Goal: Transaction & Acquisition: Purchase product/service

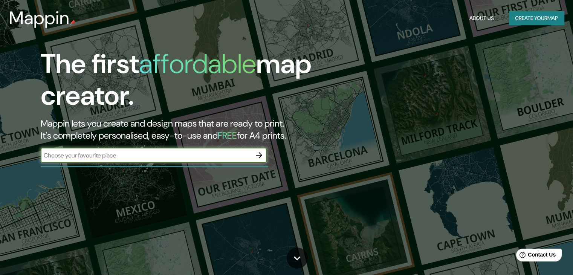
paste input "X5151 [GEOGRAPHIC_DATA], [GEOGRAPHIC_DATA]"
type input "X5151 [GEOGRAPHIC_DATA], [GEOGRAPHIC_DATA]"
click at [258, 152] on icon "button" at bounding box center [259, 155] width 9 height 9
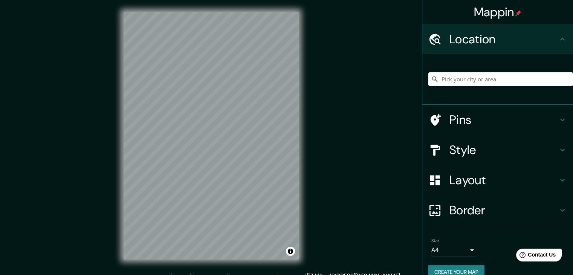
drag, startPoint x: 492, startPoint y: 78, endPoint x: 488, endPoint y: 84, distance: 6.3
click at [491, 80] on input "Pick your city or area" at bounding box center [501, 79] width 145 height 14
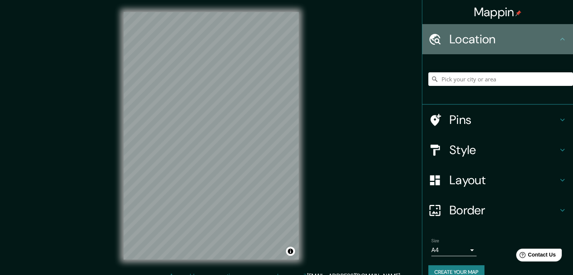
click at [514, 33] on h4 "Location" at bounding box center [504, 39] width 109 height 15
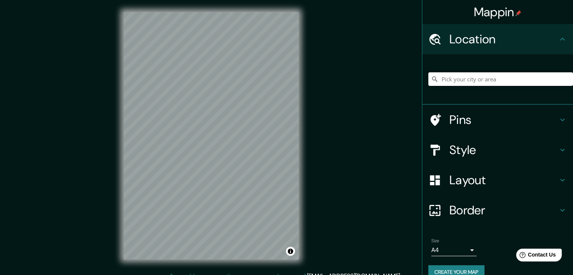
click at [506, 82] on input "Pick your city or area" at bounding box center [501, 79] width 145 height 14
paste input "X5151 [GEOGRAPHIC_DATA], [GEOGRAPHIC_DATA]"
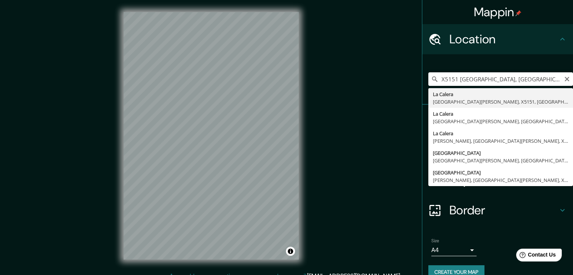
type input "La Calera, [GEOGRAPHIC_DATA][PERSON_NAME], [GEOGRAPHIC_DATA], [GEOGRAPHIC_DATA]"
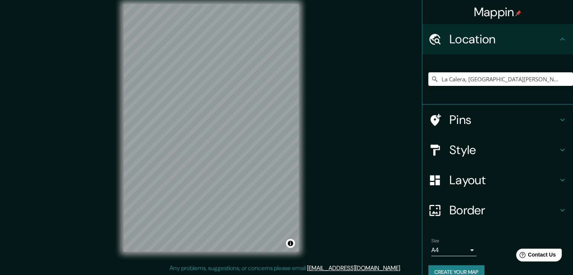
scroll to position [9, 0]
click at [481, 79] on input "La Calera, [GEOGRAPHIC_DATA][PERSON_NAME], [GEOGRAPHIC_DATA], [GEOGRAPHIC_DATA]" at bounding box center [501, 79] width 145 height 14
click at [504, 79] on input "La Calera, [GEOGRAPHIC_DATA][PERSON_NAME], [GEOGRAPHIC_DATA], [GEOGRAPHIC_DATA]" at bounding box center [501, 79] width 145 height 14
click at [564, 78] on icon "Clear" at bounding box center [567, 79] width 6 height 6
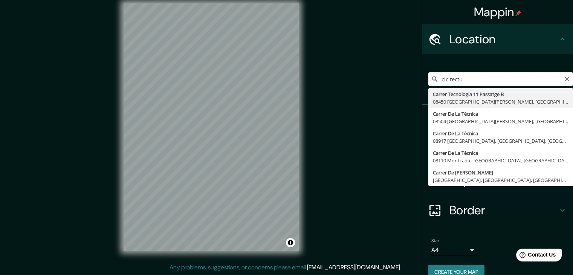
type input "clc tectum"
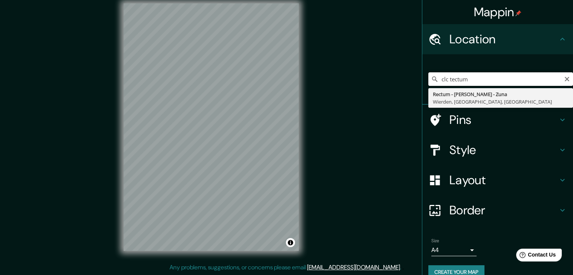
drag, startPoint x: 475, startPoint y: 77, endPoint x: 353, endPoint y: 68, distance: 122.1
click at [353, 68] on div "Mappin Location clc tectum Rectum - [PERSON_NAME] - [GEOGRAPHIC_DATA], [GEOGRAP…" at bounding box center [286, 133] width 573 height 284
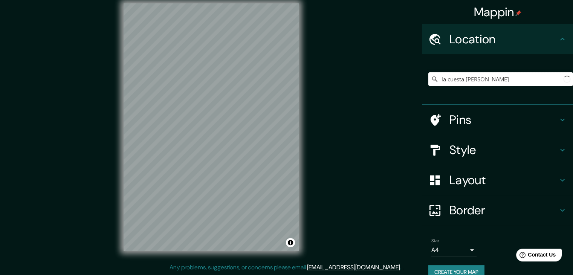
type input "la cuesta calera"
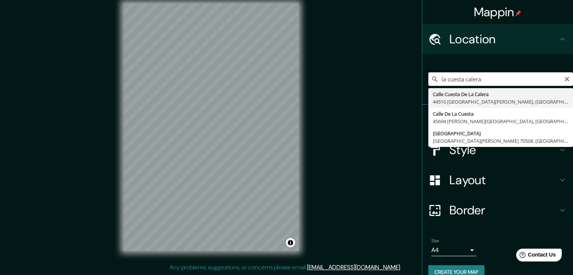
drag, startPoint x: 484, startPoint y: 80, endPoint x: 359, endPoint y: 113, distance: 129.2
click at [360, 114] on div "Mappin Location [GEOGRAPHIC_DATA] [GEOGRAPHIC_DATA] 44510 [GEOGRAPHIC_DATA][PER…" at bounding box center [286, 133] width 573 height 284
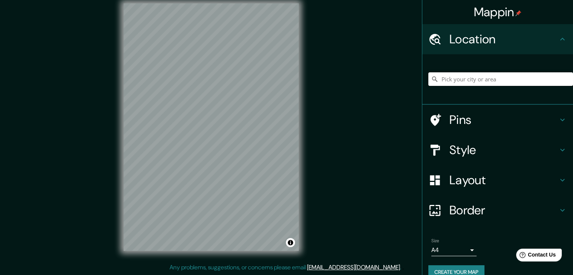
type input "c"
paste input "JMRC+QP La Calera, [GEOGRAPHIC_DATA]"
type input "La Calera, [GEOGRAPHIC_DATA][PERSON_NAME], [GEOGRAPHIC_DATA]"
drag, startPoint x: 323, startPoint y: 197, endPoint x: 303, endPoint y: 196, distance: 19.6
click at [316, 197] on div "Mappin Location [GEOGRAPHIC_DATA], [GEOGRAPHIC_DATA][PERSON_NAME], [GEOGRAPHIC_…" at bounding box center [286, 133] width 573 height 284
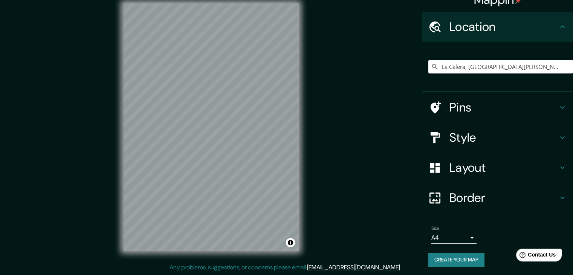
scroll to position [13, 0]
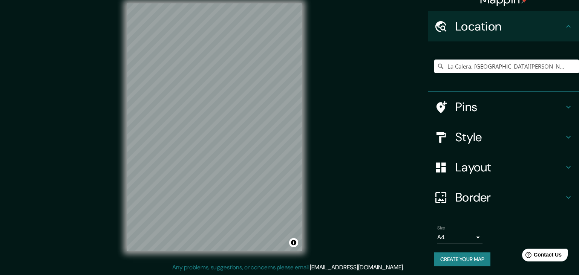
click at [468, 236] on body "Mappin Location [GEOGRAPHIC_DATA], [GEOGRAPHIC_DATA][PERSON_NAME], [GEOGRAPHIC_…" at bounding box center [289, 128] width 579 height 275
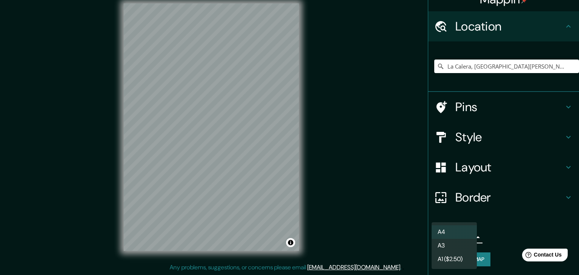
click at [467, 229] on li "A4" at bounding box center [454, 232] width 45 height 14
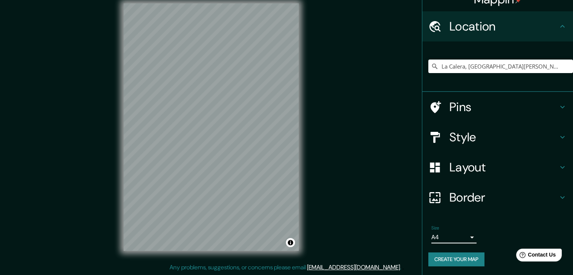
click at [480, 106] on h4 "Pins" at bounding box center [504, 107] width 109 height 15
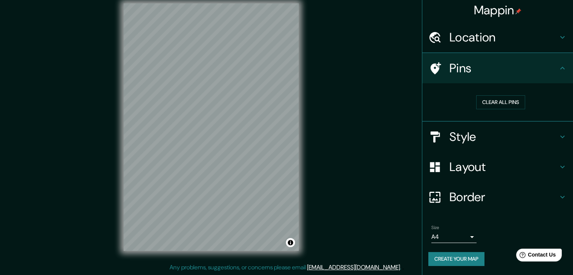
scroll to position [2, 0]
click at [450, 71] on h4 "Pins" at bounding box center [504, 68] width 109 height 15
click at [517, 101] on button "Clear all pins" at bounding box center [501, 103] width 49 height 14
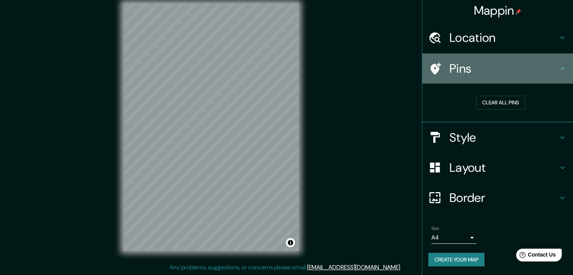
click at [558, 71] on icon at bounding box center [562, 68] width 9 height 9
drag, startPoint x: 437, startPoint y: 54, endPoint x: 455, endPoint y: 65, distance: 21.7
click at [438, 55] on div "Pins" at bounding box center [498, 69] width 151 height 30
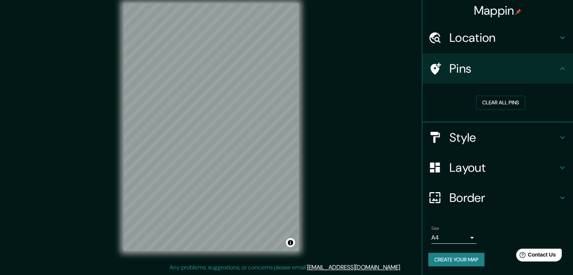
click at [558, 70] on icon at bounding box center [562, 68] width 9 height 9
click at [494, 143] on h4 "Style" at bounding box center [504, 137] width 109 height 15
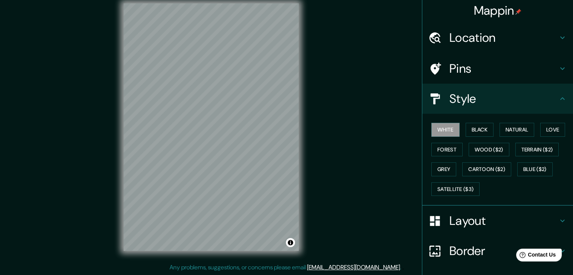
click at [483, 101] on h4 "Style" at bounding box center [504, 98] width 109 height 15
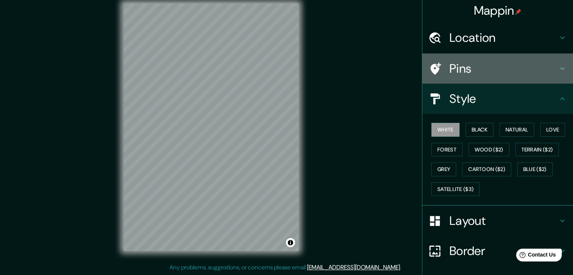
click at [481, 72] on h4 "Pins" at bounding box center [504, 68] width 109 height 15
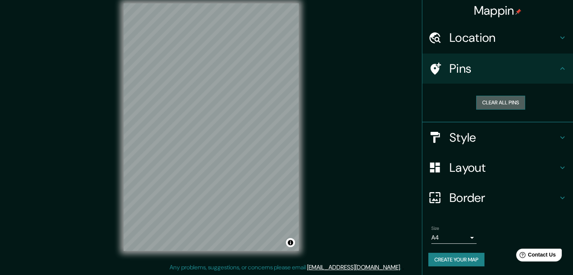
click at [492, 98] on button "Clear all pins" at bounding box center [501, 103] width 49 height 14
click at [558, 67] on icon at bounding box center [562, 68] width 9 height 9
click at [478, 102] on button "Clear all pins" at bounding box center [501, 103] width 49 height 14
drag, startPoint x: 438, startPoint y: 66, endPoint x: 388, endPoint y: 81, distance: 52.8
click at [438, 66] on div at bounding box center [439, 68] width 21 height 13
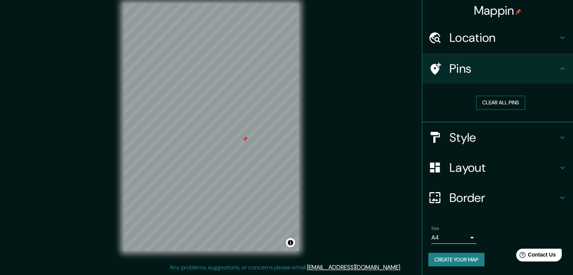
drag, startPoint x: 499, startPoint y: 104, endPoint x: 488, endPoint y: 99, distance: 11.8
click at [496, 103] on button "Clear all pins" at bounding box center [501, 103] width 49 height 14
click at [468, 69] on h4 "Pins" at bounding box center [504, 68] width 109 height 15
click at [517, 138] on h4 "Style" at bounding box center [504, 137] width 109 height 15
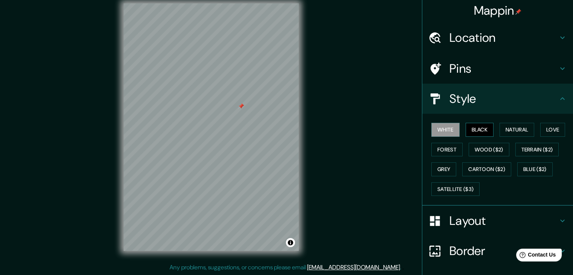
click at [473, 129] on button "Black" at bounding box center [480, 130] width 28 height 14
click at [505, 128] on button "Natural" at bounding box center [517, 130] width 35 height 14
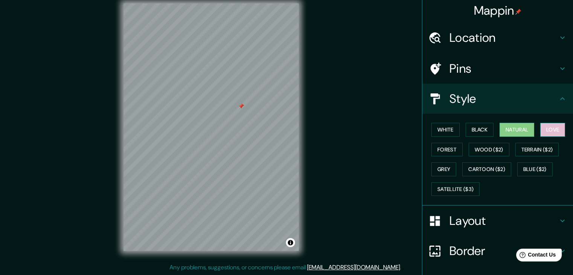
click at [547, 133] on button "Love" at bounding box center [553, 130] width 25 height 14
click at [435, 149] on button "Forest" at bounding box center [447, 150] width 31 height 14
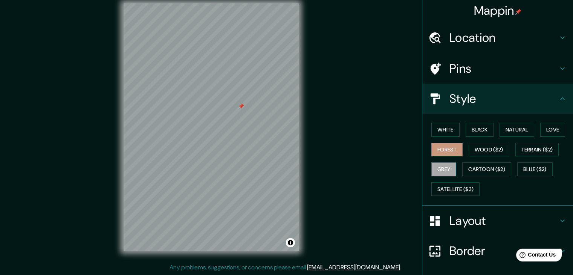
click at [449, 172] on button "Grey" at bounding box center [444, 169] width 25 height 14
click at [514, 130] on button "Natural" at bounding box center [517, 130] width 35 height 14
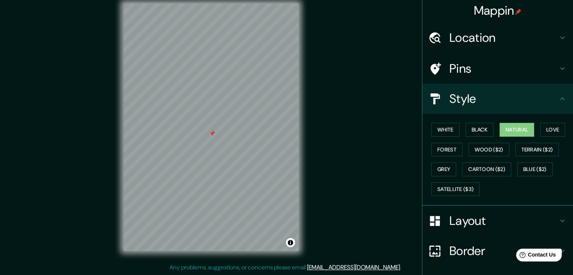
click at [525, 216] on h4 "Layout" at bounding box center [504, 220] width 109 height 15
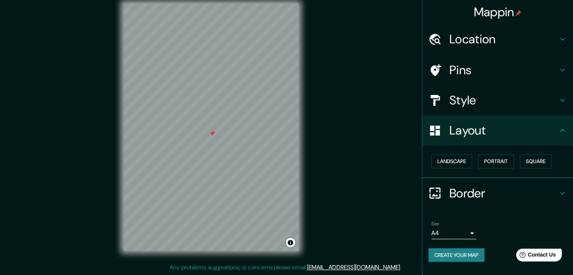
scroll to position [0, 0]
click at [442, 158] on button "Landscape" at bounding box center [452, 162] width 41 height 14
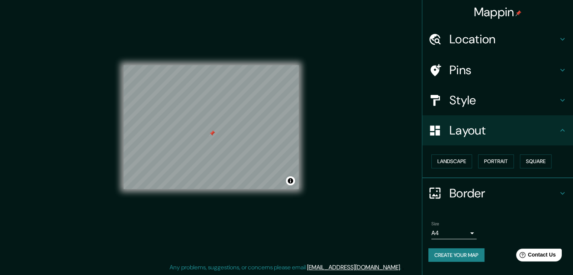
click at [491, 129] on h4 "Layout" at bounding box center [504, 130] width 109 height 15
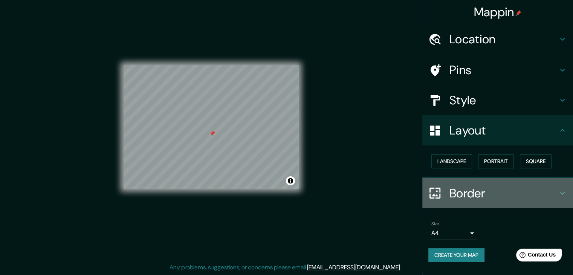
click at [492, 197] on h4 "Border" at bounding box center [504, 193] width 109 height 15
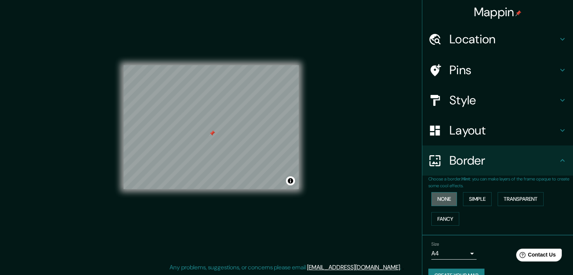
click at [443, 198] on button "None" at bounding box center [445, 199] width 26 height 14
click at [514, 202] on button "Transparent" at bounding box center [521, 199] width 46 height 14
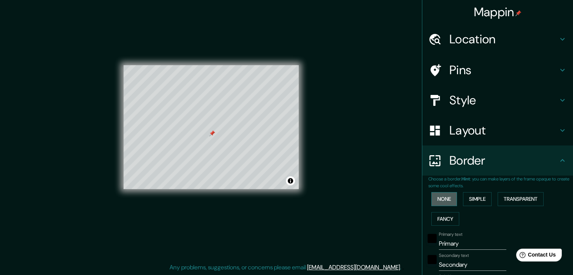
click at [437, 198] on button "None" at bounding box center [445, 199] width 26 height 14
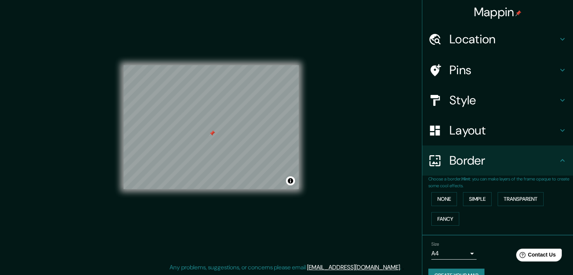
click at [474, 161] on h4 "Border" at bounding box center [504, 160] width 109 height 15
click at [495, 69] on h4 "Pins" at bounding box center [504, 70] width 109 height 15
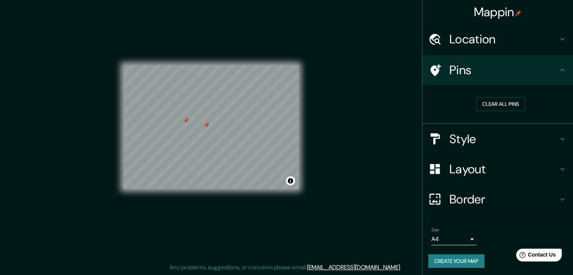
click at [205, 126] on div at bounding box center [207, 125] width 6 height 6
click at [338, 157] on div "Mappin Location [GEOGRAPHIC_DATA], [GEOGRAPHIC_DATA][PERSON_NAME], [GEOGRAPHIC_…" at bounding box center [286, 133] width 573 height 284
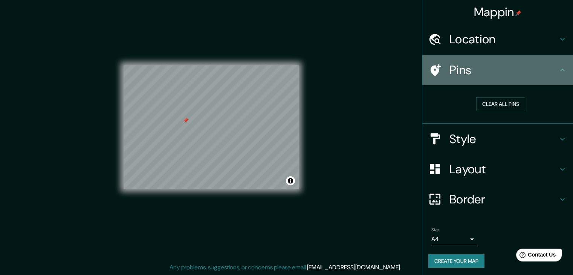
click at [476, 71] on h4 "Pins" at bounding box center [504, 70] width 109 height 15
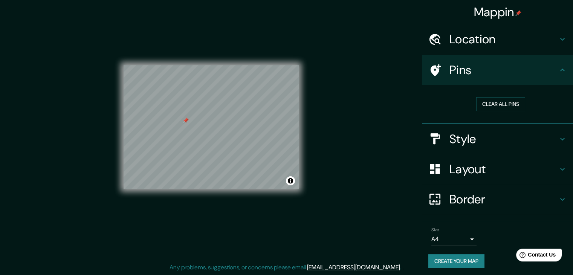
click at [469, 126] on div "Style" at bounding box center [498, 139] width 151 height 30
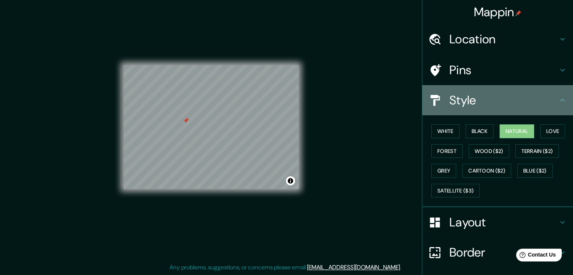
click at [467, 109] on div "Style" at bounding box center [498, 100] width 151 height 30
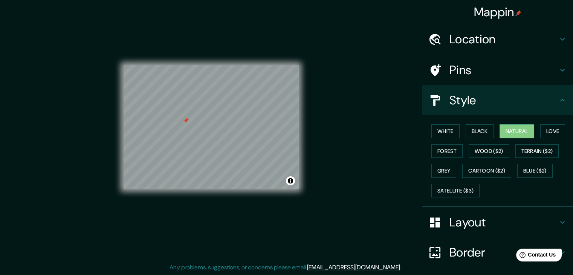
click at [558, 97] on icon at bounding box center [562, 100] width 9 height 9
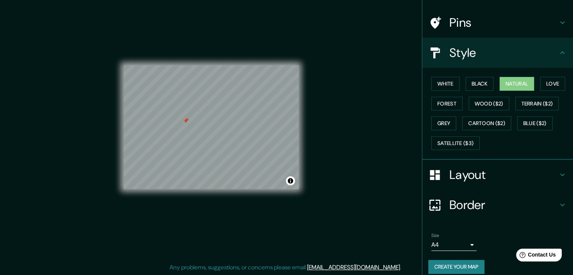
scroll to position [54, 0]
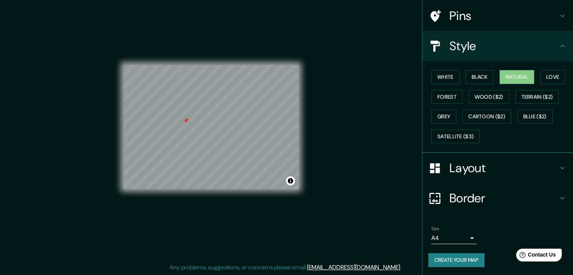
click at [461, 259] on button "Create your map" at bounding box center [457, 260] width 56 height 14
click at [291, 183] on button "Toggle attribution" at bounding box center [290, 180] width 9 height 9
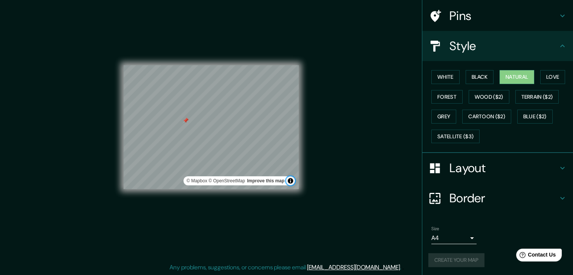
click at [291, 183] on button "Toggle attribution" at bounding box center [290, 180] width 9 height 9
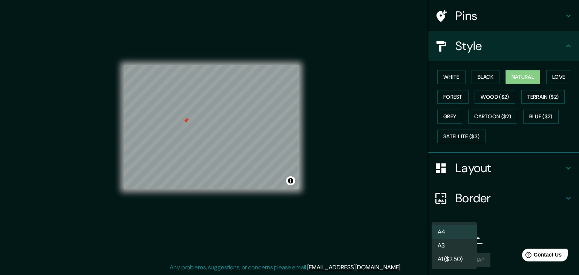
click at [458, 236] on body "Mappin Location [GEOGRAPHIC_DATA], [GEOGRAPHIC_DATA][PERSON_NAME], [GEOGRAPHIC_…" at bounding box center [289, 128] width 579 height 275
click at [459, 231] on li "A4" at bounding box center [454, 232] width 45 height 14
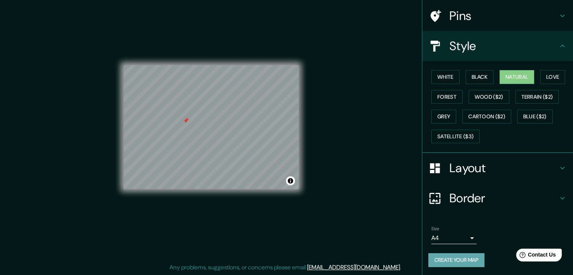
click at [473, 259] on button "Create your map" at bounding box center [457, 260] width 56 height 14
drag, startPoint x: 559, startPoint y: 44, endPoint x: 553, endPoint y: 58, distance: 15.1
click at [559, 44] on icon at bounding box center [562, 45] width 9 height 9
click at [481, 114] on button "Cartoon ($2)" at bounding box center [487, 117] width 49 height 14
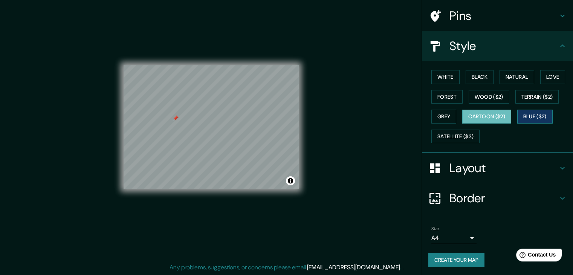
click at [531, 118] on button "Blue ($2)" at bounding box center [535, 117] width 35 height 14
click at [527, 94] on button "Terrain ($2)" at bounding box center [538, 97] width 44 height 14
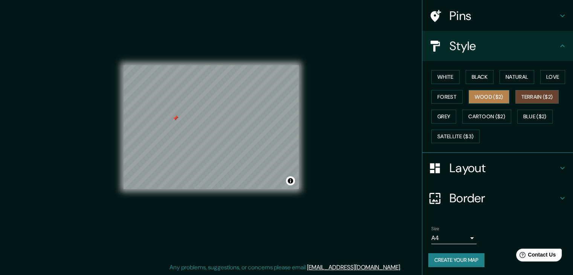
click at [489, 91] on button "Wood ($2)" at bounding box center [489, 97] width 41 height 14
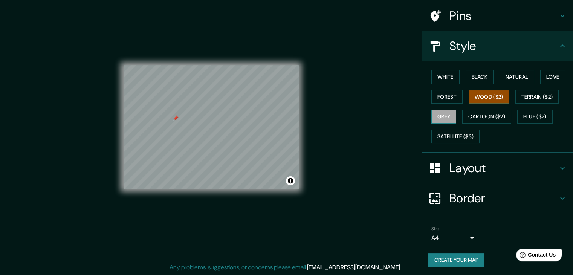
click at [432, 112] on button "Grey" at bounding box center [444, 117] width 25 height 14
click at [447, 132] on button "Satellite ($3)" at bounding box center [456, 137] width 48 height 14
